Goal: Information Seeking & Learning: Learn about a topic

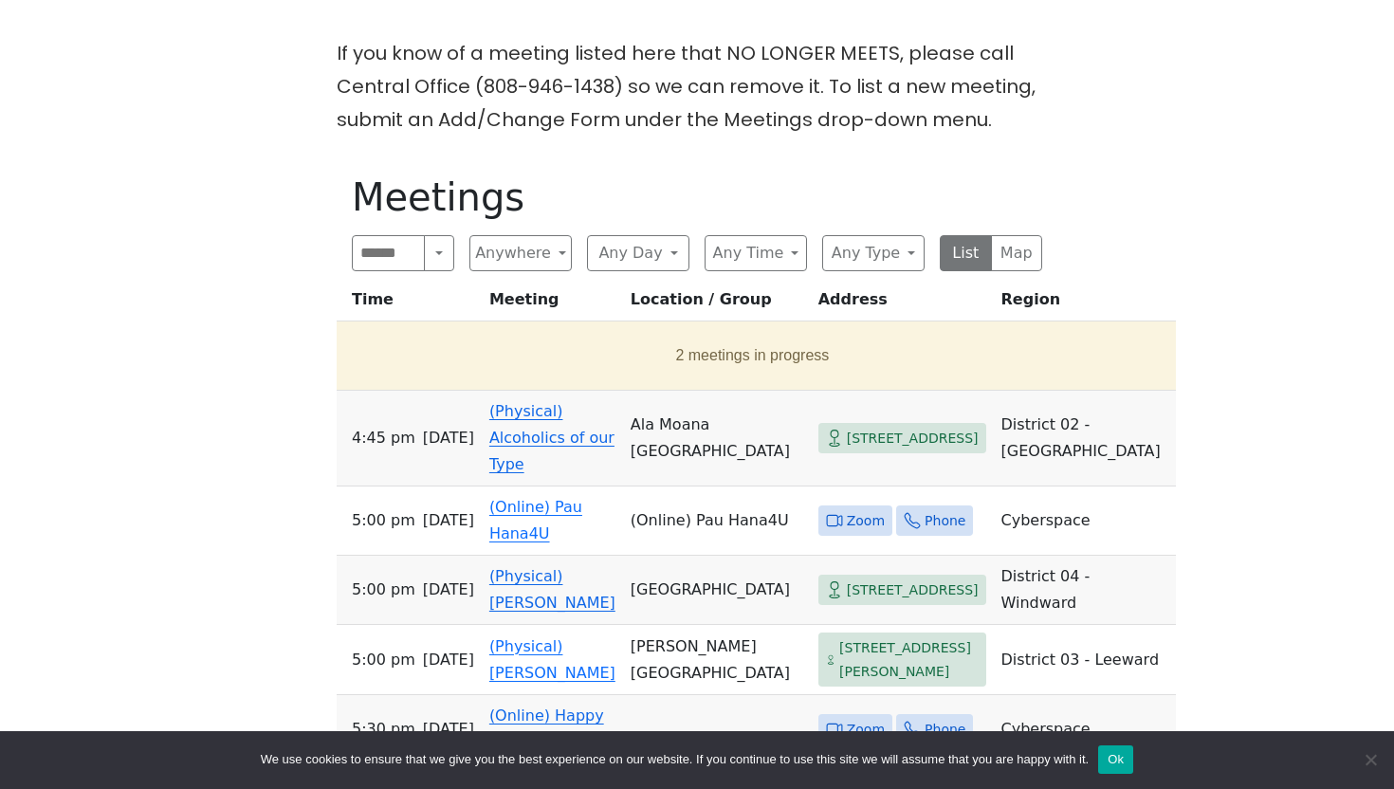
scroll to position [503, 0]
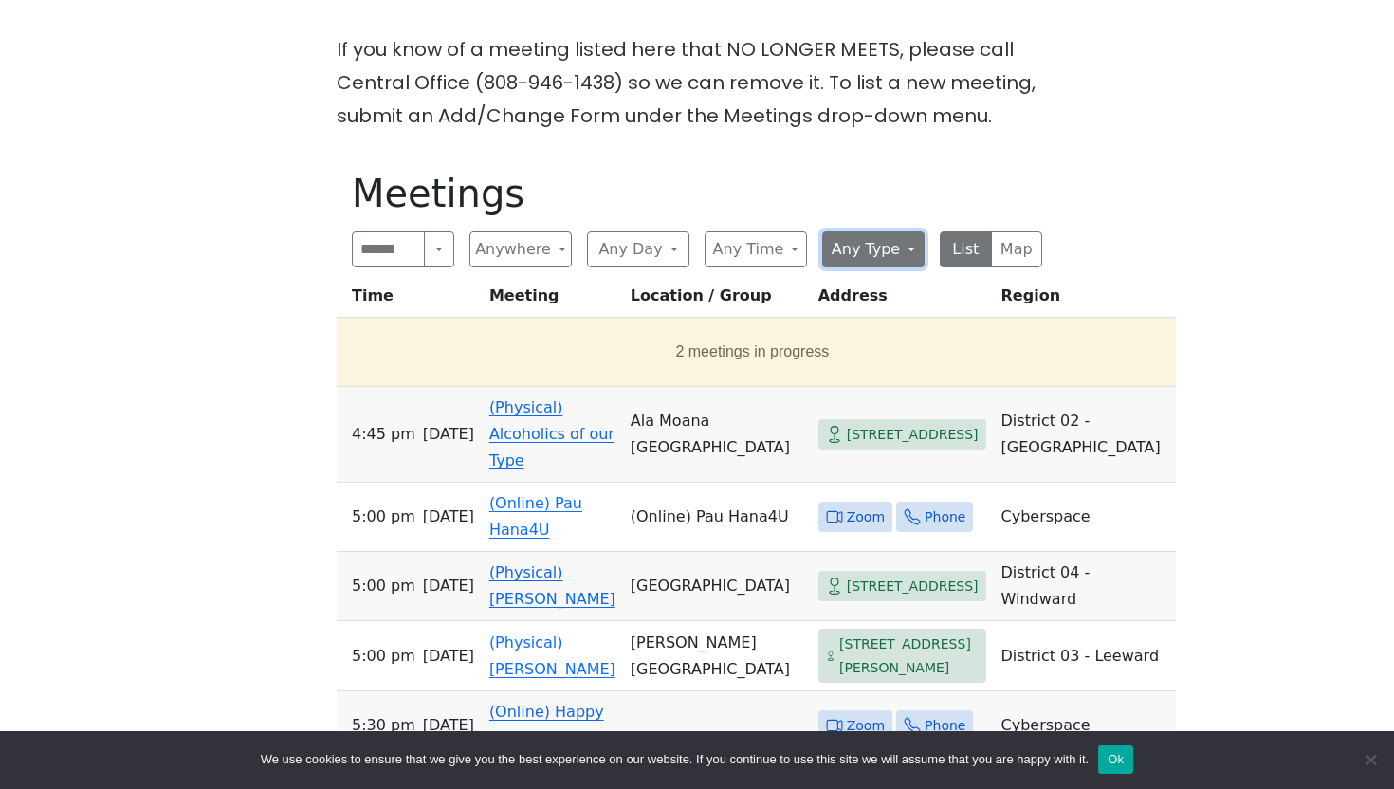
click at [889, 254] on button "Any Type" at bounding box center [873, 249] width 102 height 36
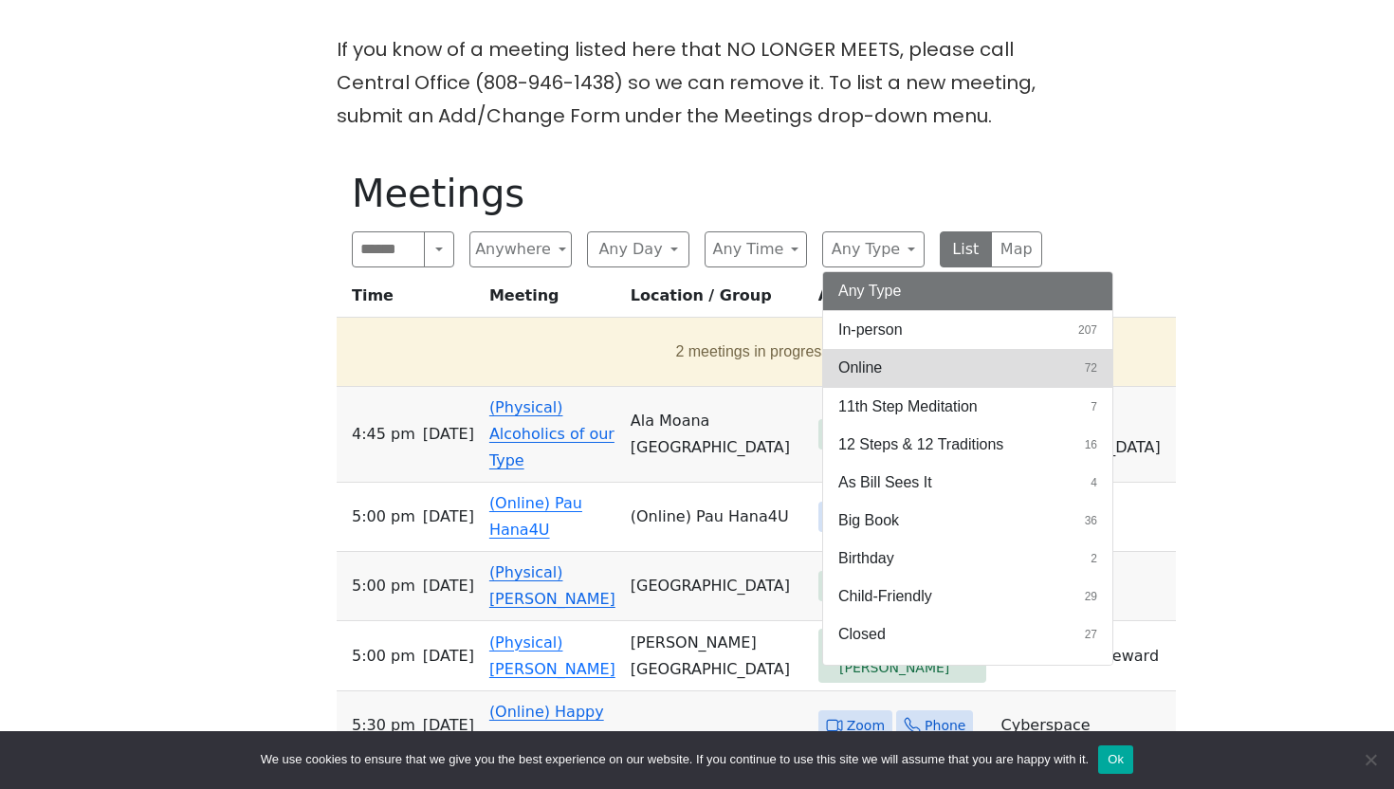
click at [906, 368] on button "Online 72" at bounding box center [967, 368] width 289 height 38
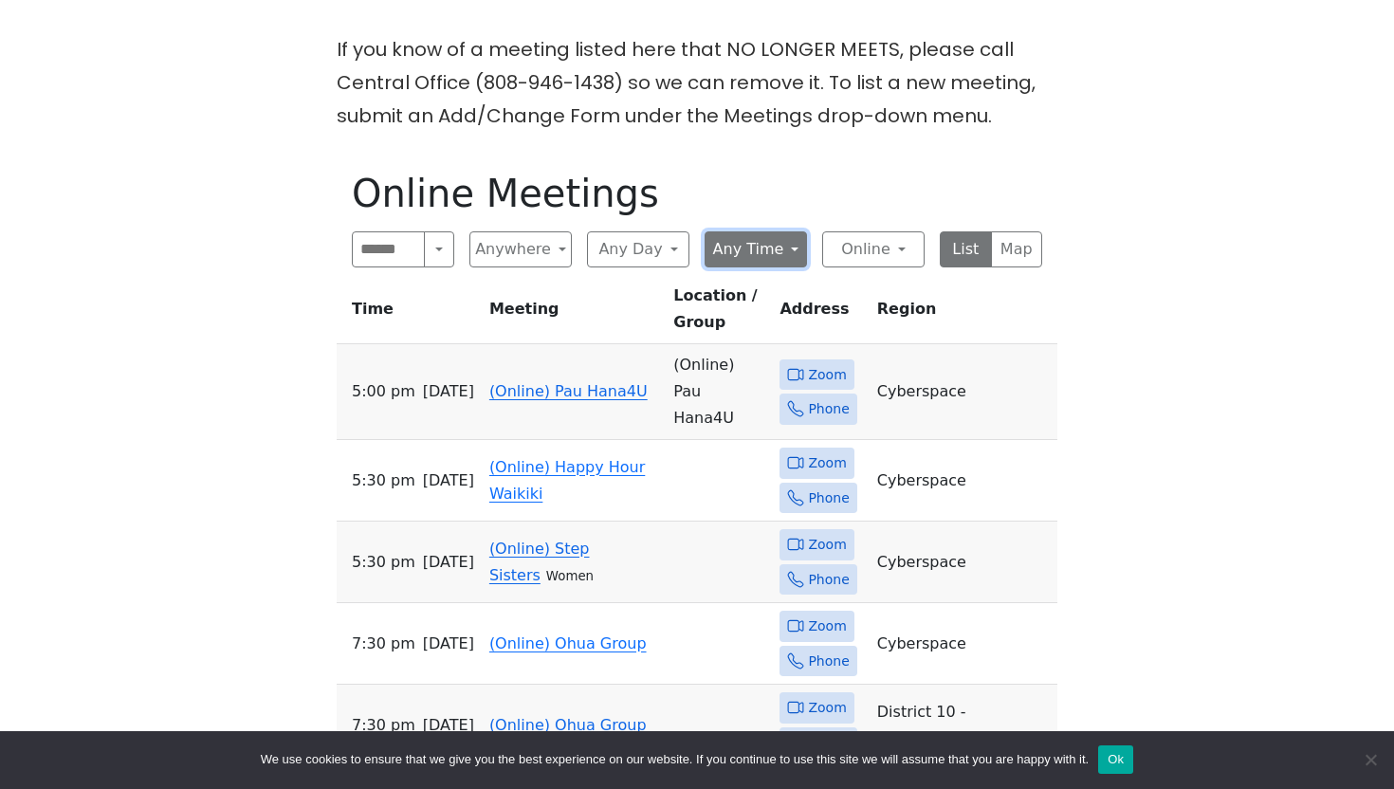
click at [734, 251] on button "Any Time" at bounding box center [755, 249] width 102 height 36
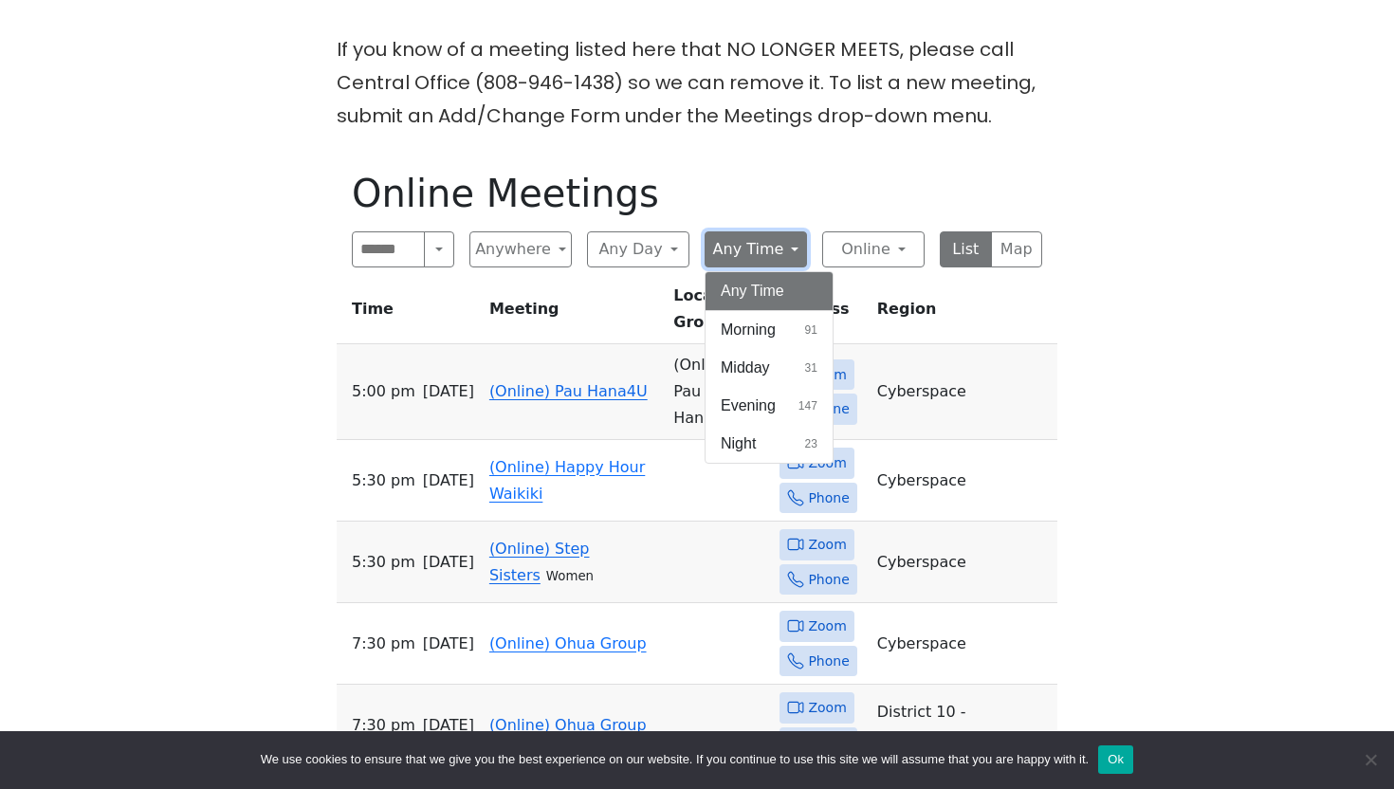
click at [734, 251] on button "Any Time" at bounding box center [755, 249] width 102 height 36
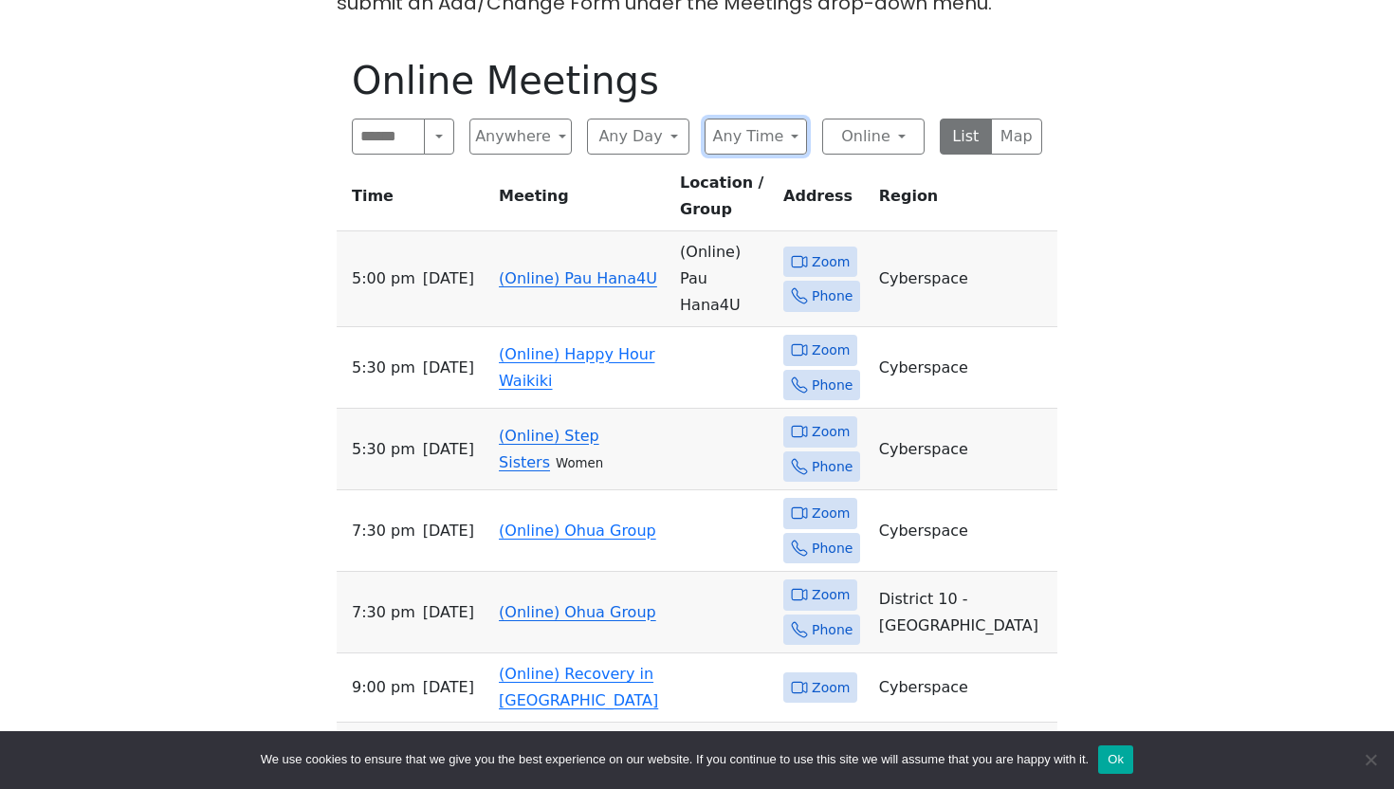
scroll to position [612, 0]
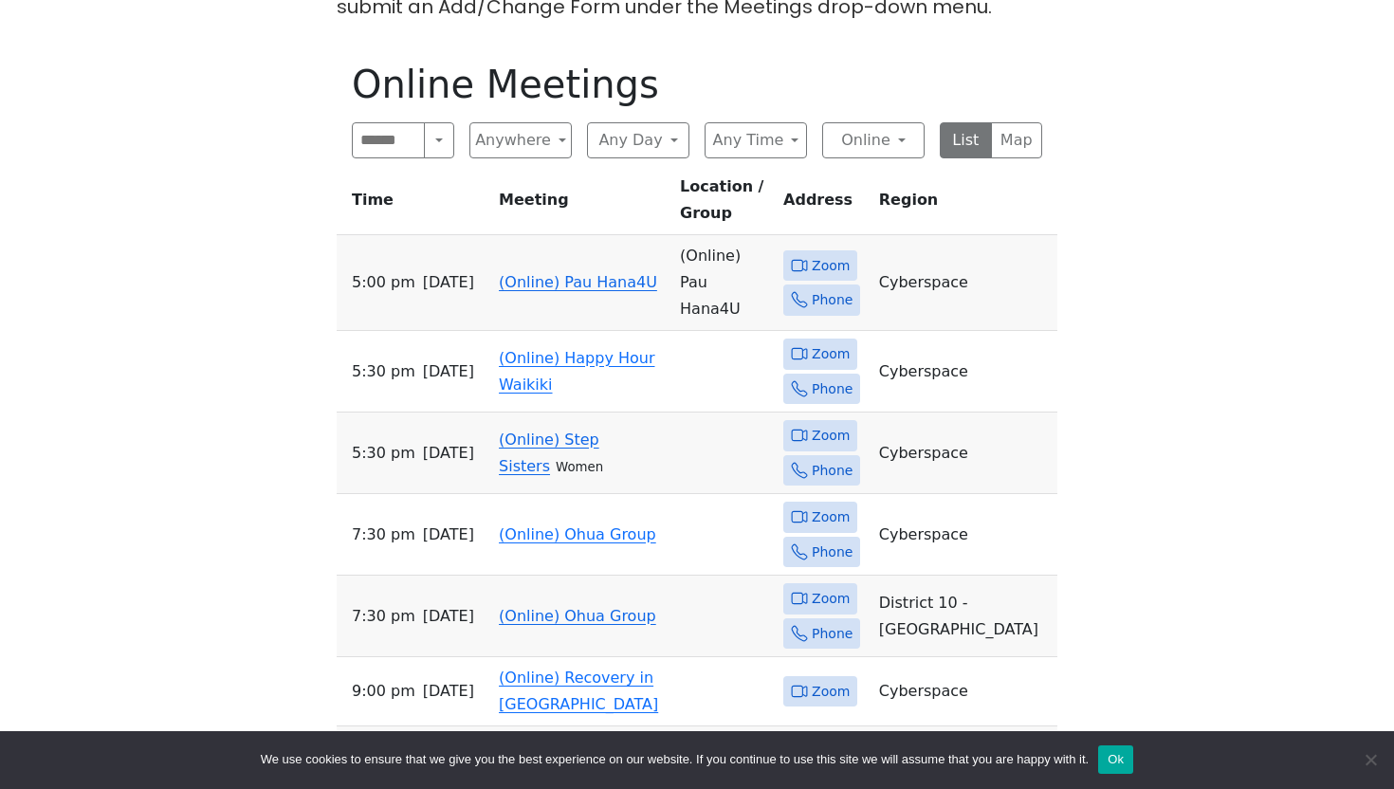
click at [849, 254] on span "Zoom" at bounding box center [830, 266] width 38 height 24
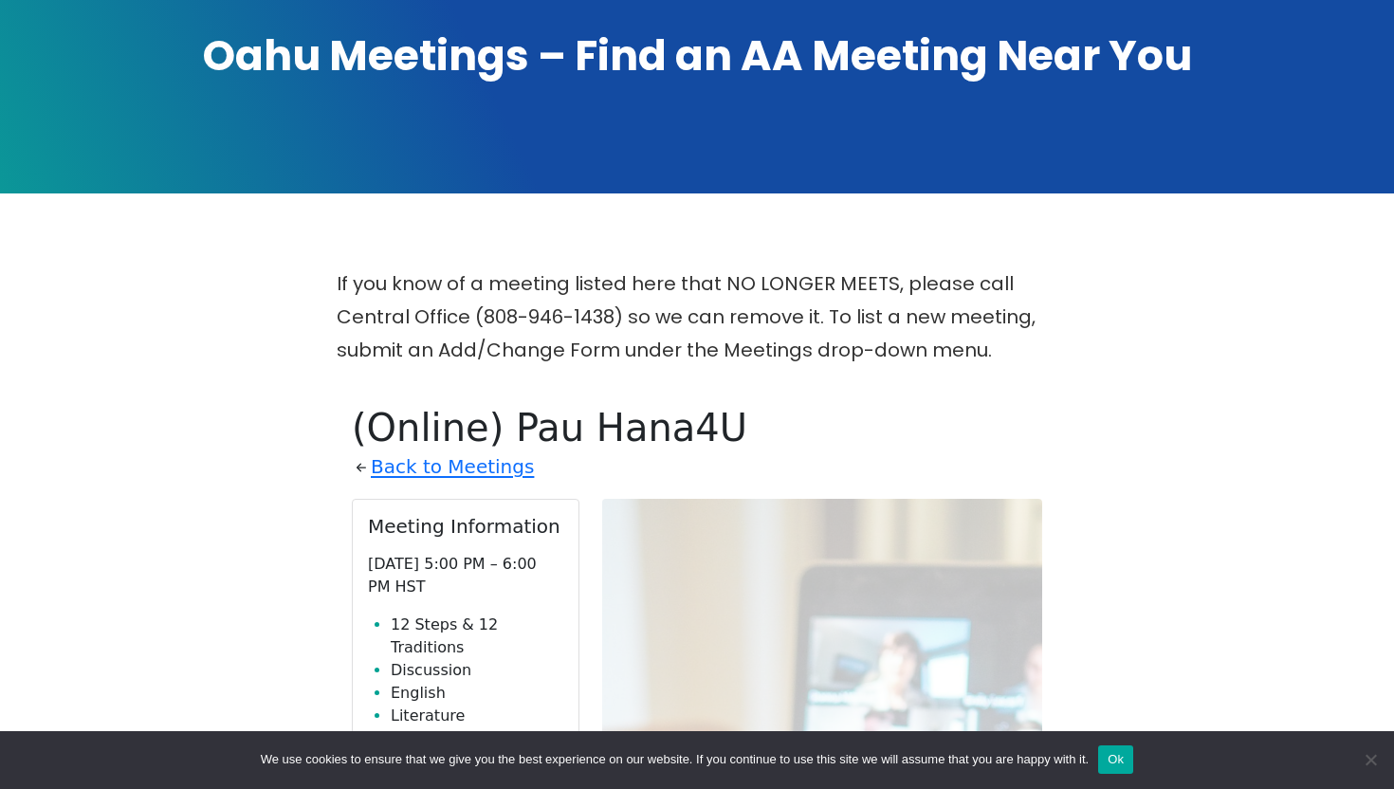
scroll to position [264, 0]
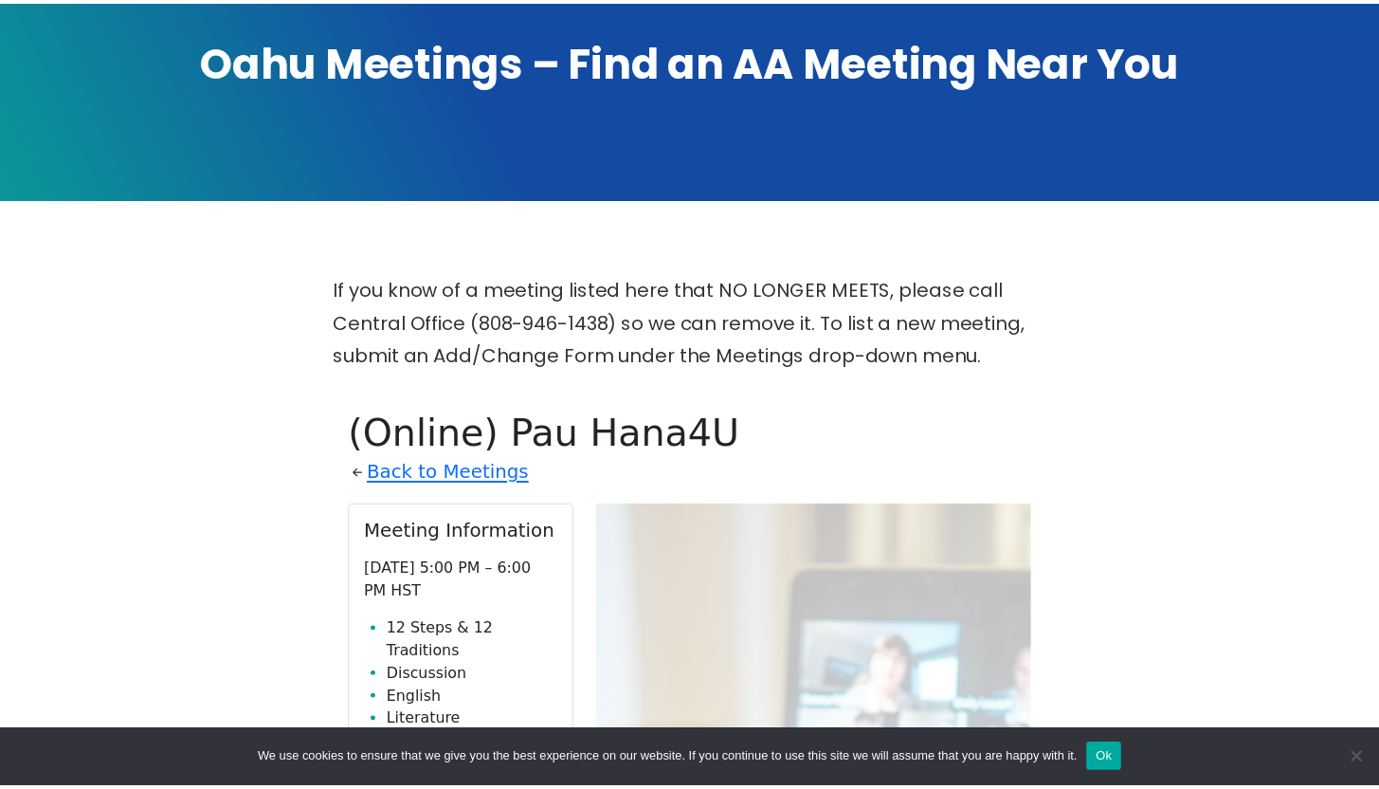
scroll to position [612, 0]
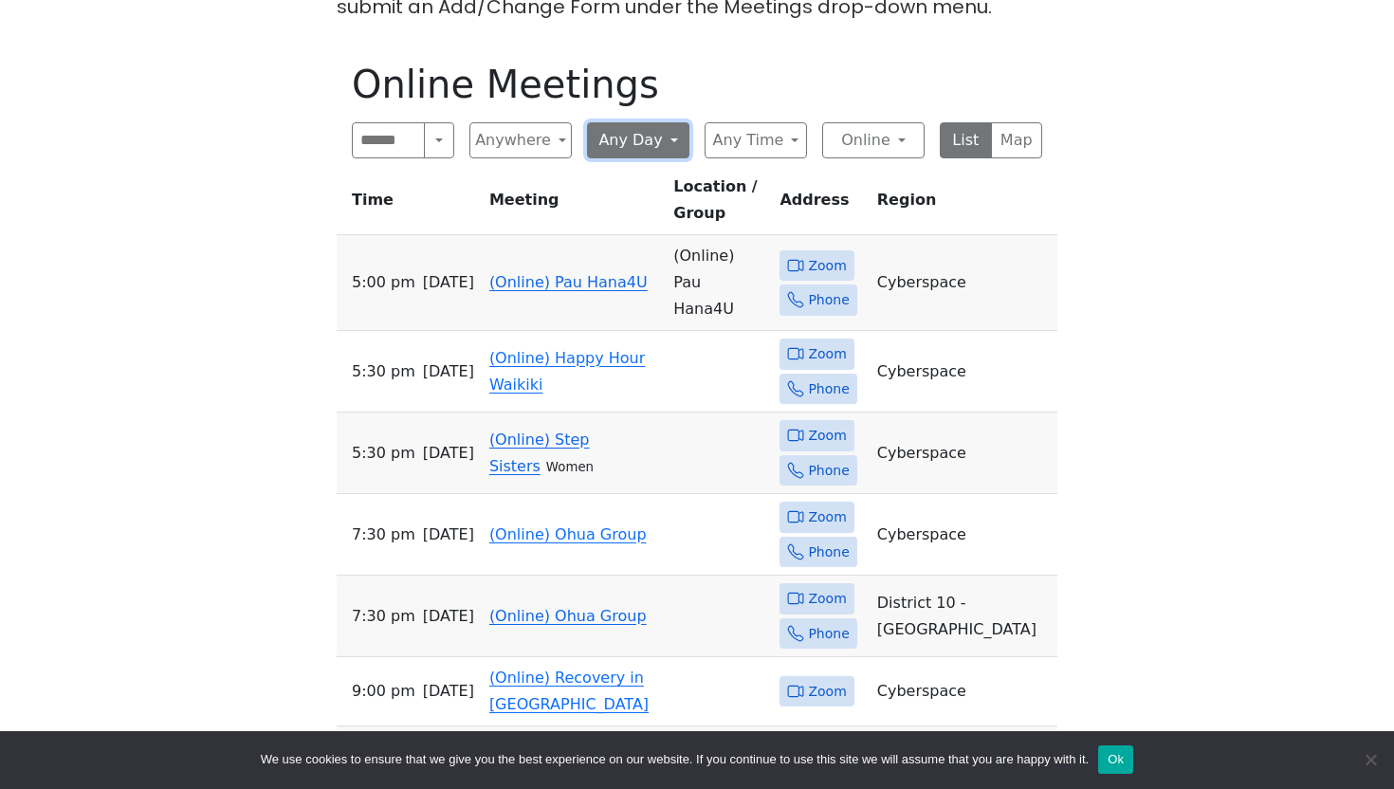
click at [642, 149] on button "Any Day" at bounding box center [638, 140] width 102 height 36
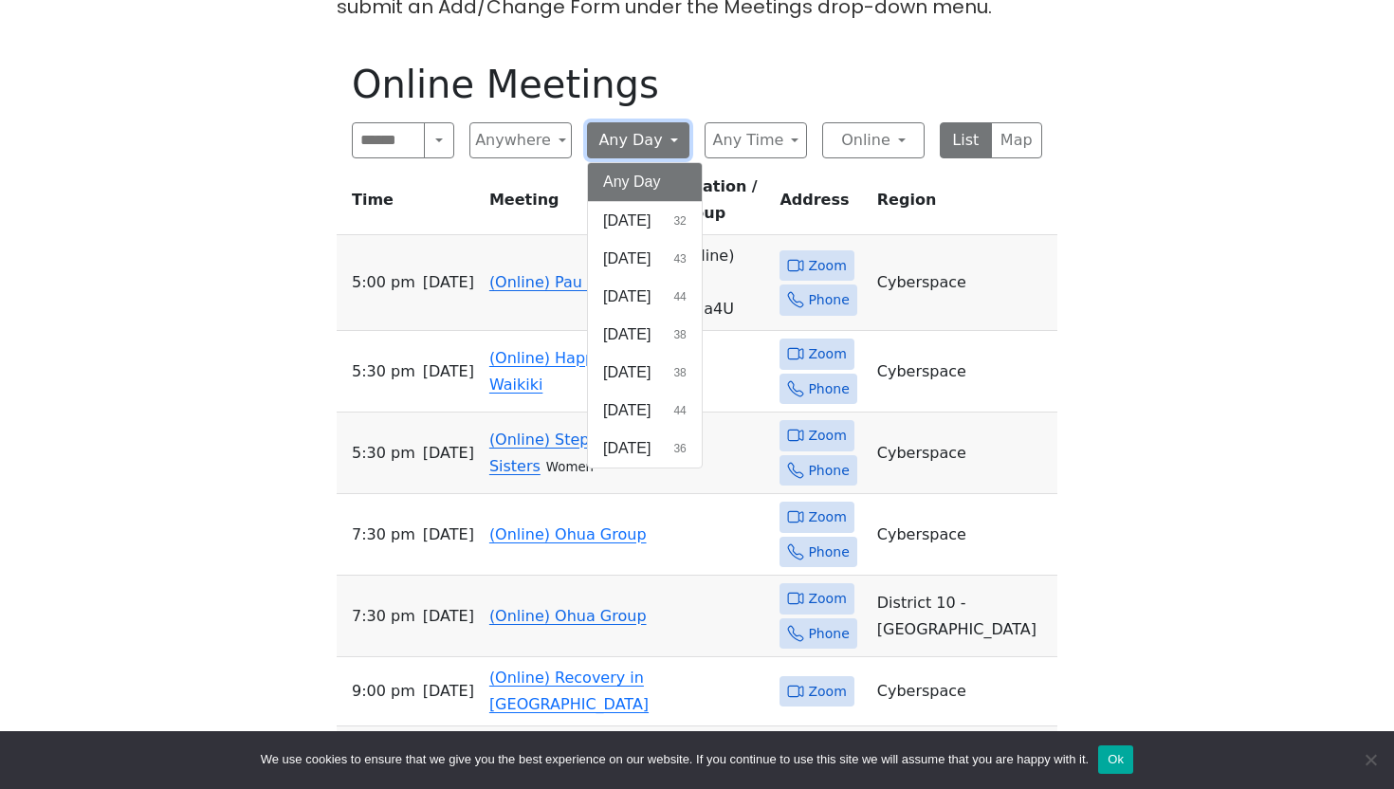
click at [642, 149] on button "Any Day" at bounding box center [638, 140] width 102 height 36
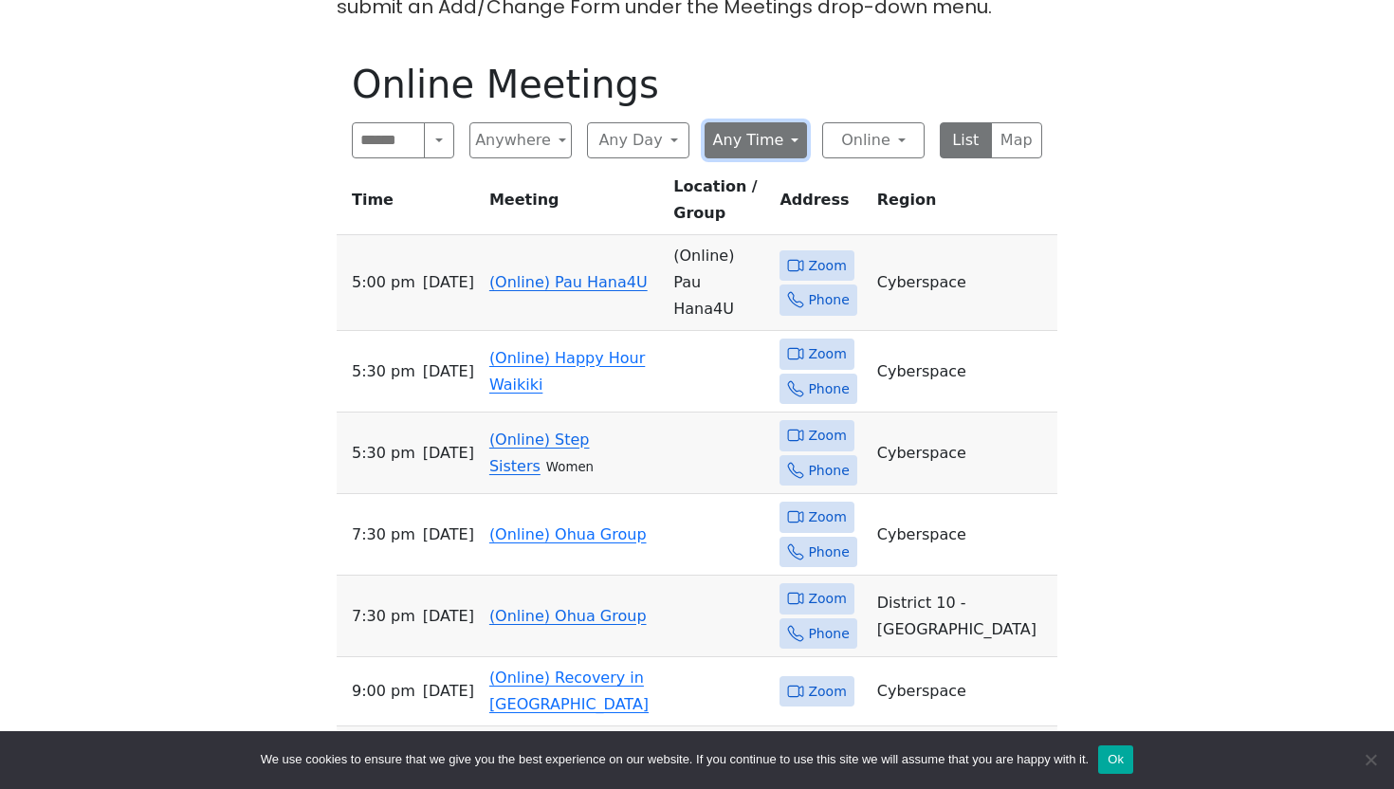
click at [764, 139] on button "Any Time" at bounding box center [755, 140] width 102 height 36
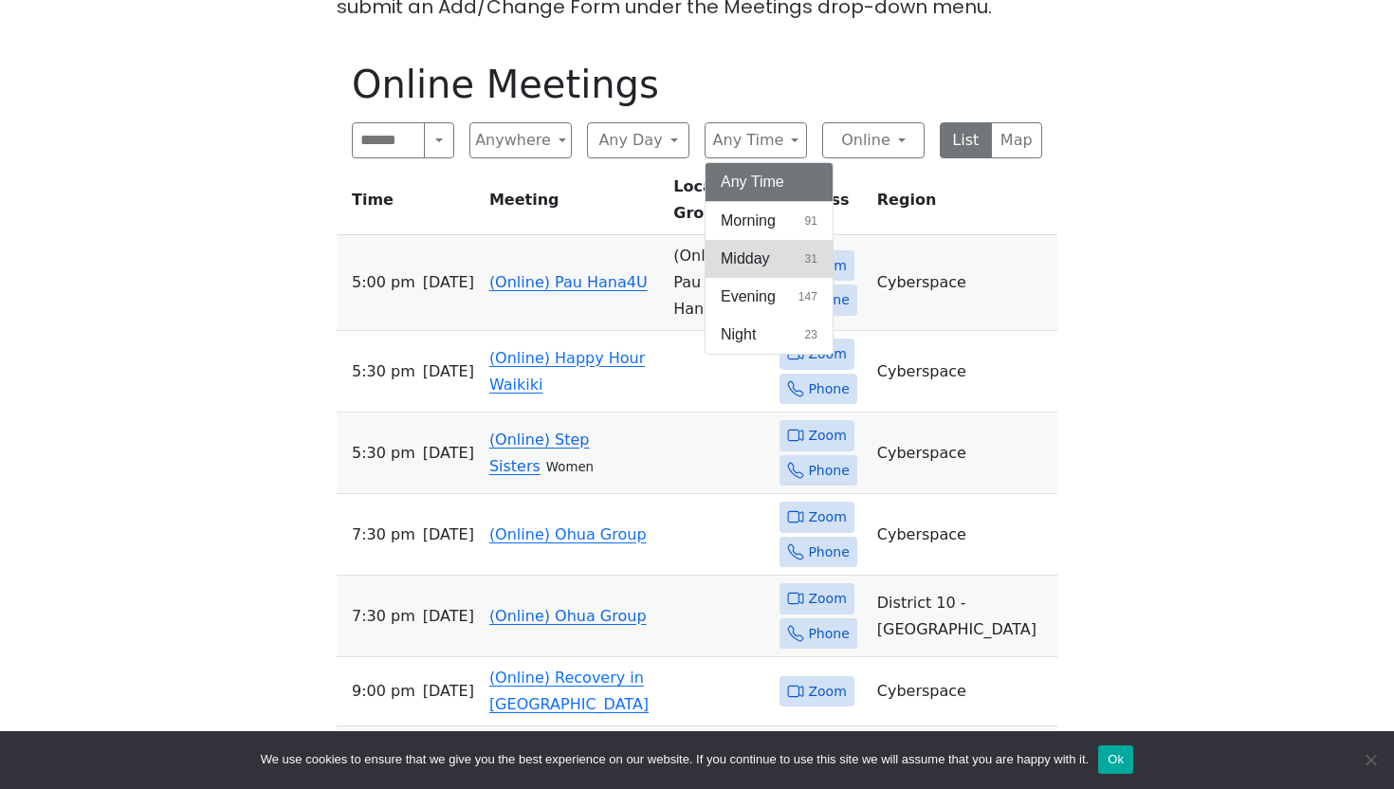
click at [762, 264] on span "Midday" at bounding box center [744, 258] width 49 height 23
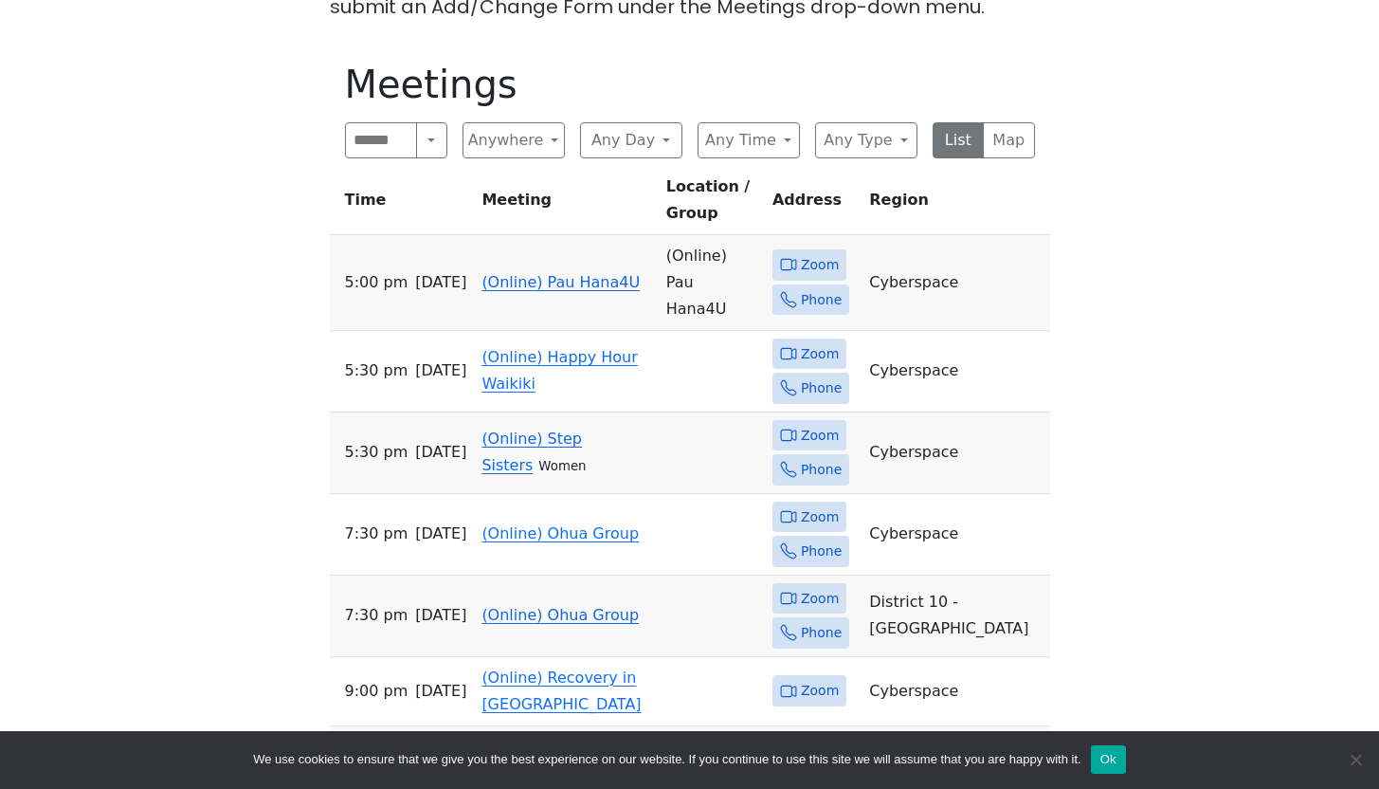
scroll to position [503, 0]
